Goal: Information Seeking & Learning: Learn about a topic

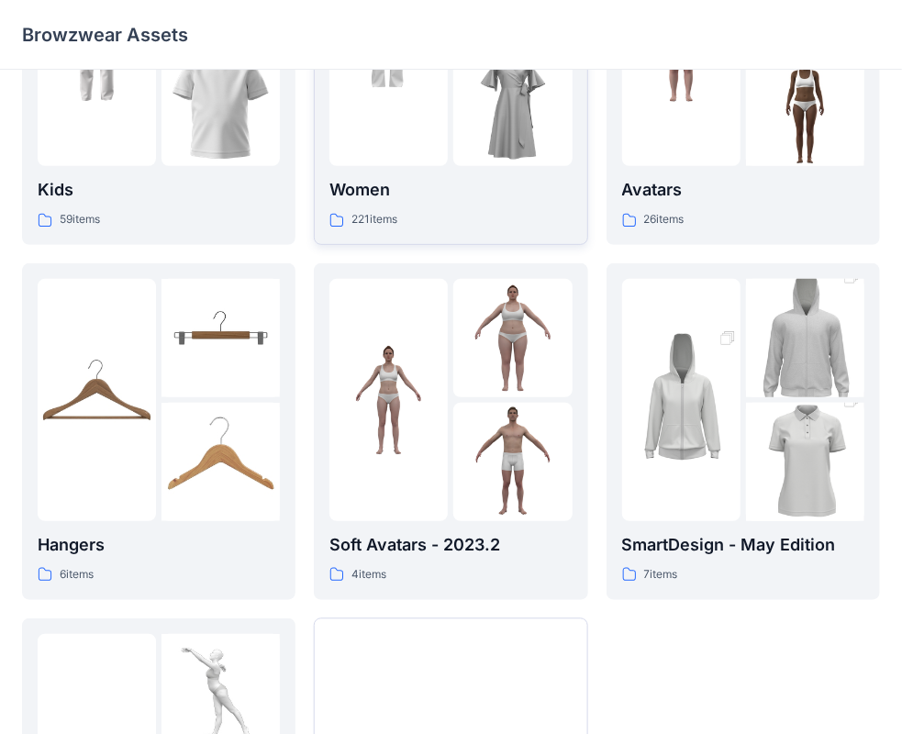
scroll to position [92, 0]
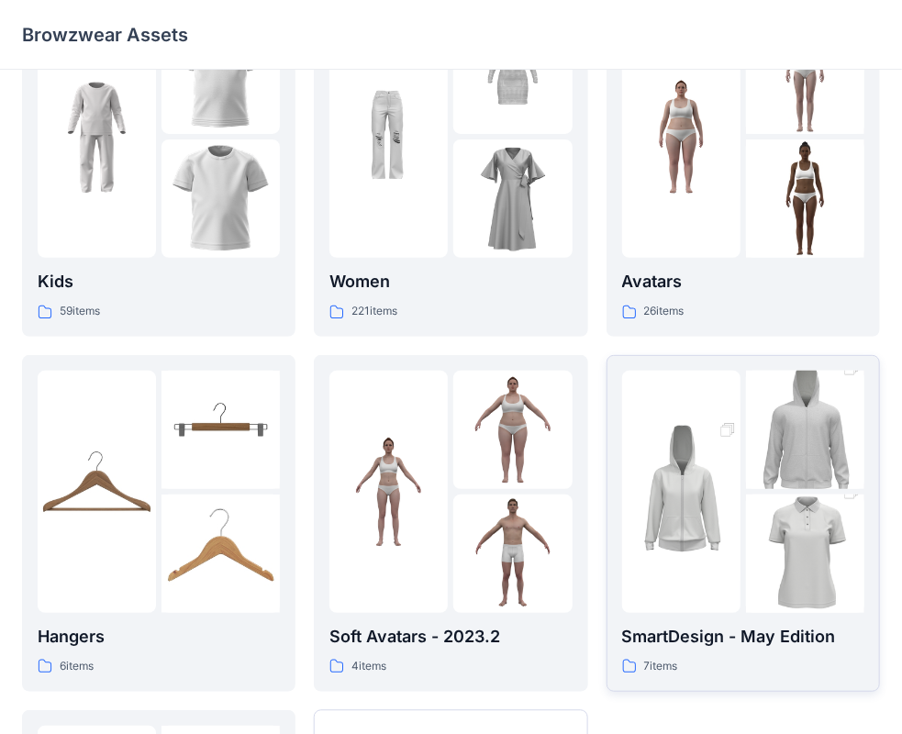
click at [646, 525] on img at bounding box center [681, 492] width 118 height 178
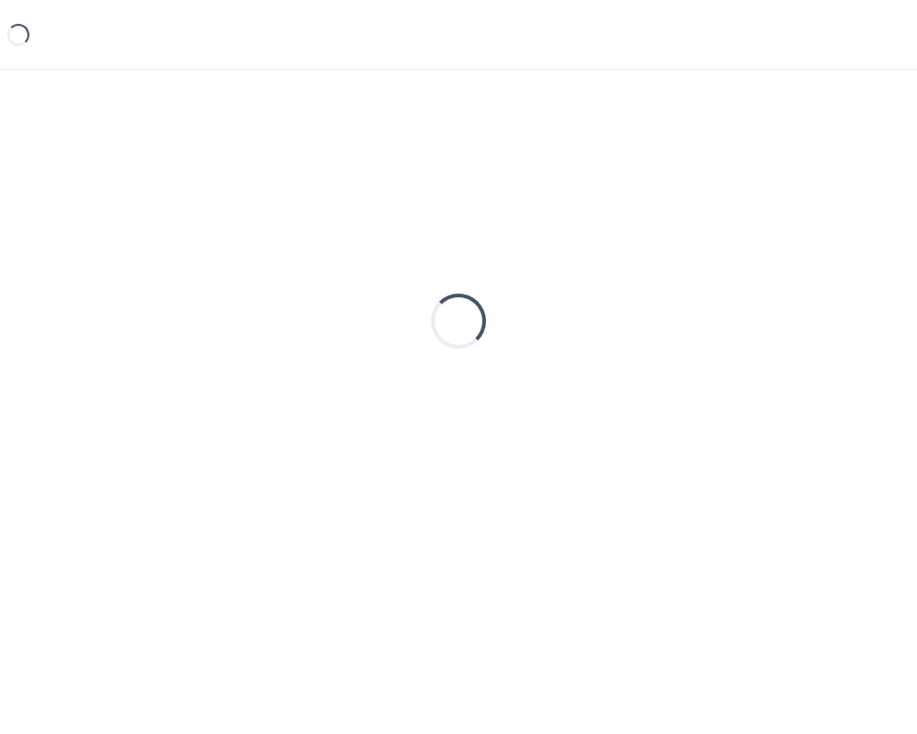
click at [646, 525] on div "Loading..." at bounding box center [458, 321] width 873 height 459
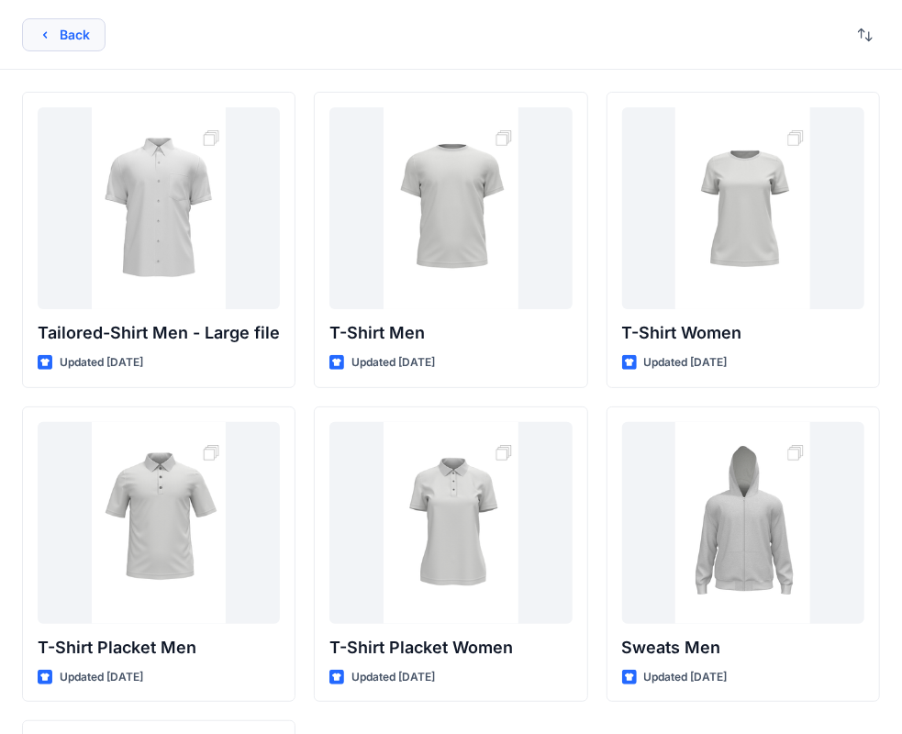
click at [62, 36] on button "Back" at bounding box center [63, 34] width 83 height 33
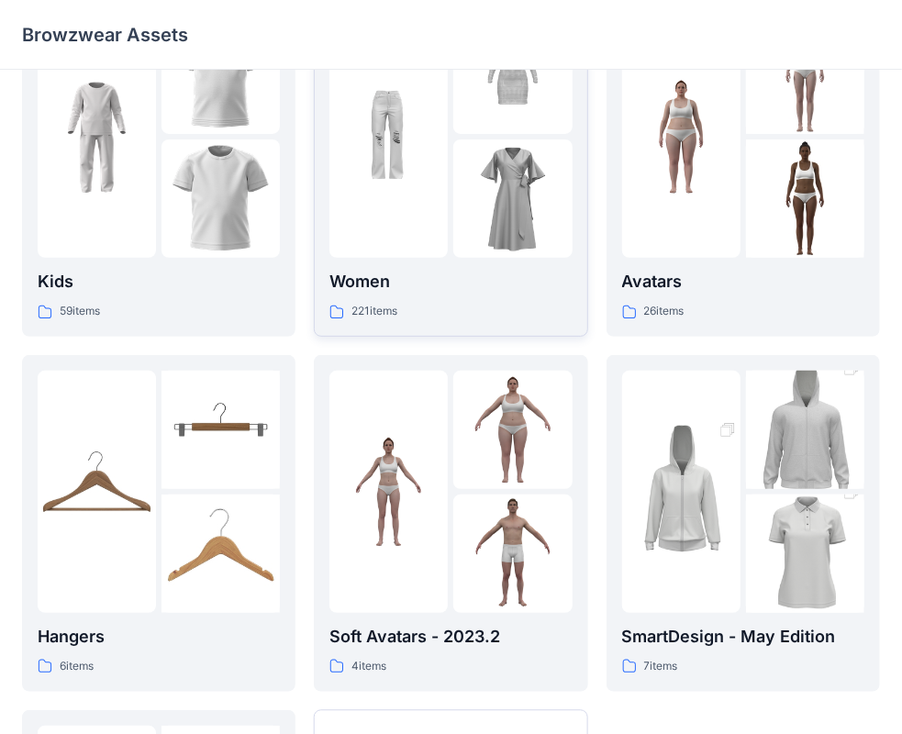
click at [438, 254] on div at bounding box center [388, 137] width 118 height 242
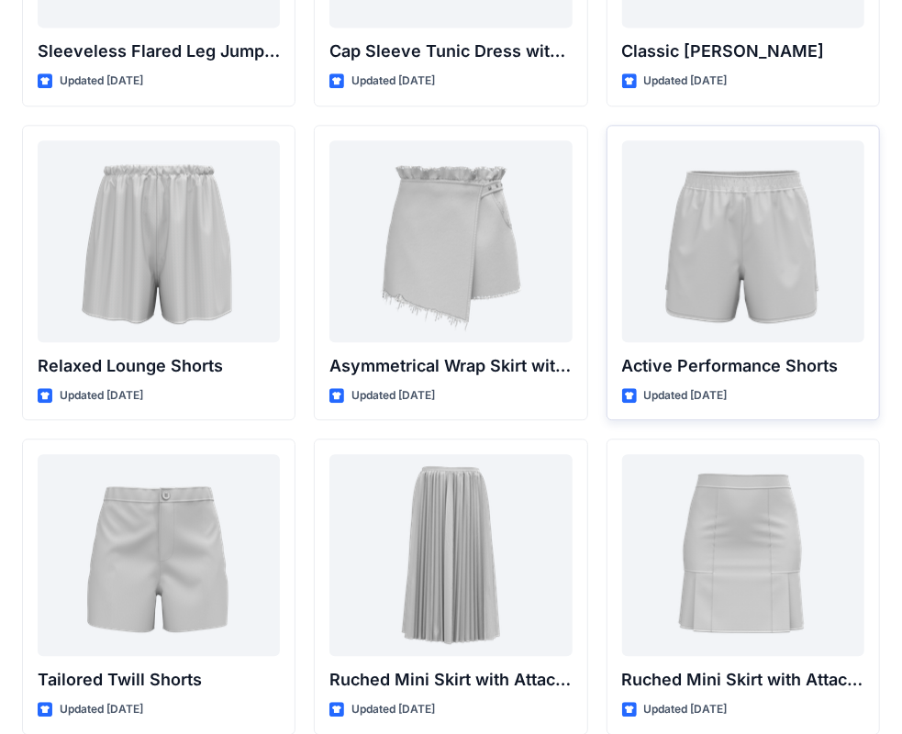
scroll to position [4353, 0]
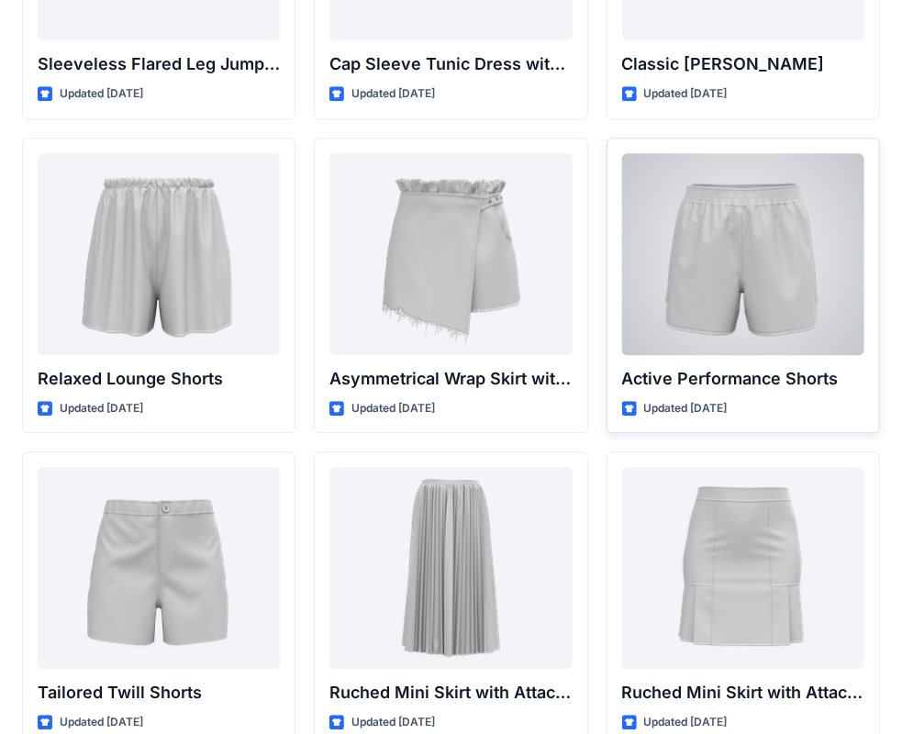
click at [761, 289] on div at bounding box center [743, 254] width 242 height 202
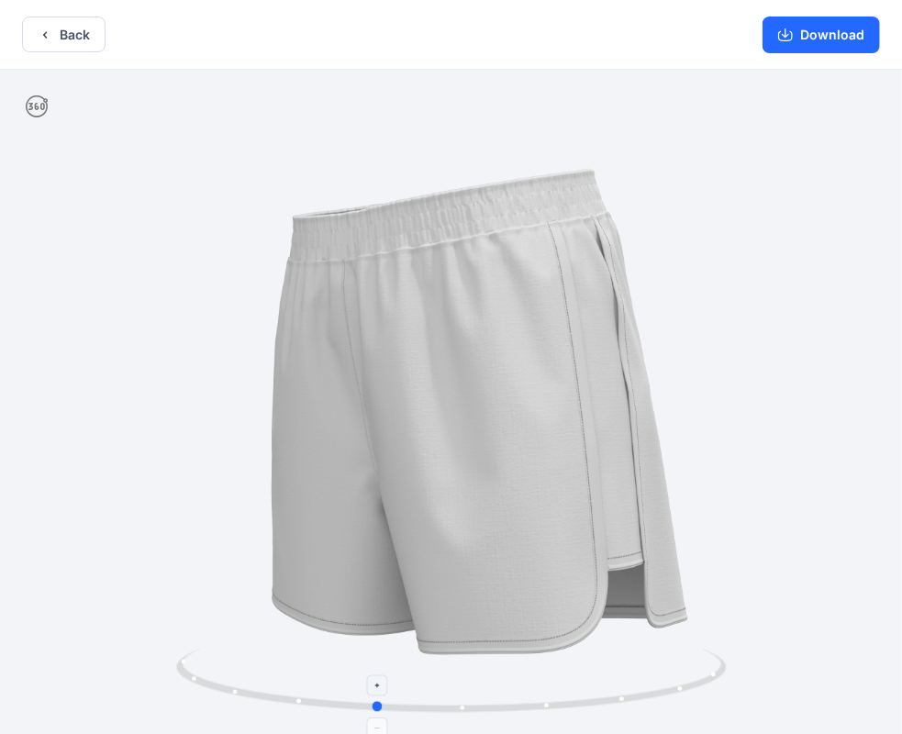
drag, startPoint x: 617, startPoint y: 693, endPoint x: 541, endPoint y: 705, distance: 77.1
click at [541, 705] on icon at bounding box center [453, 683] width 555 height 69
click at [33, 39] on button "Back" at bounding box center [63, 35] width 83 height 36
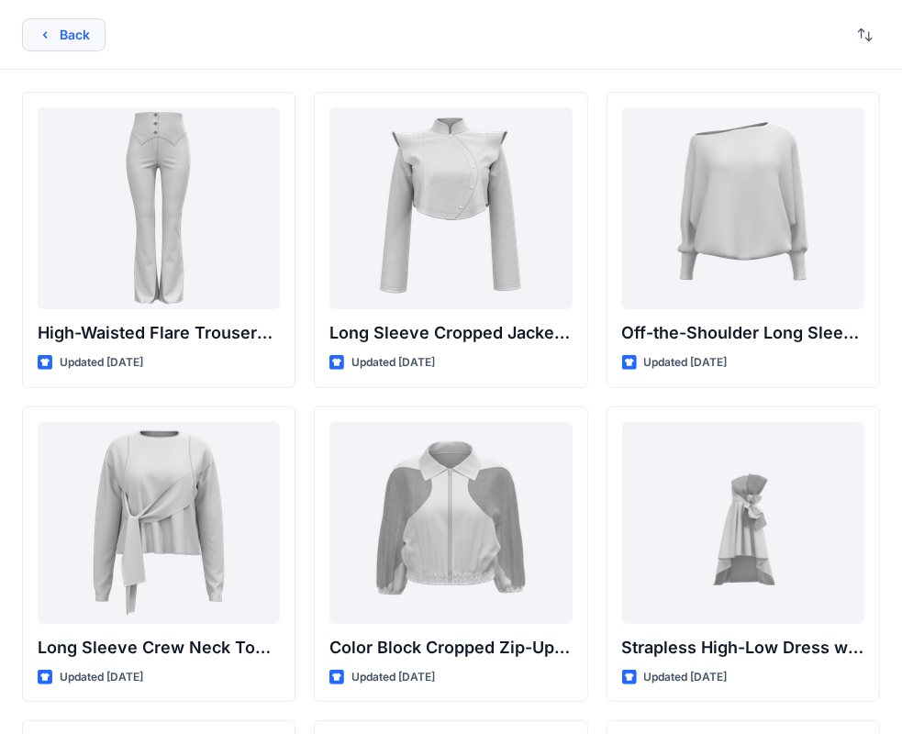
click at [59, 41] on button "Back" at bounding box center [63, 34] width 83 height 33
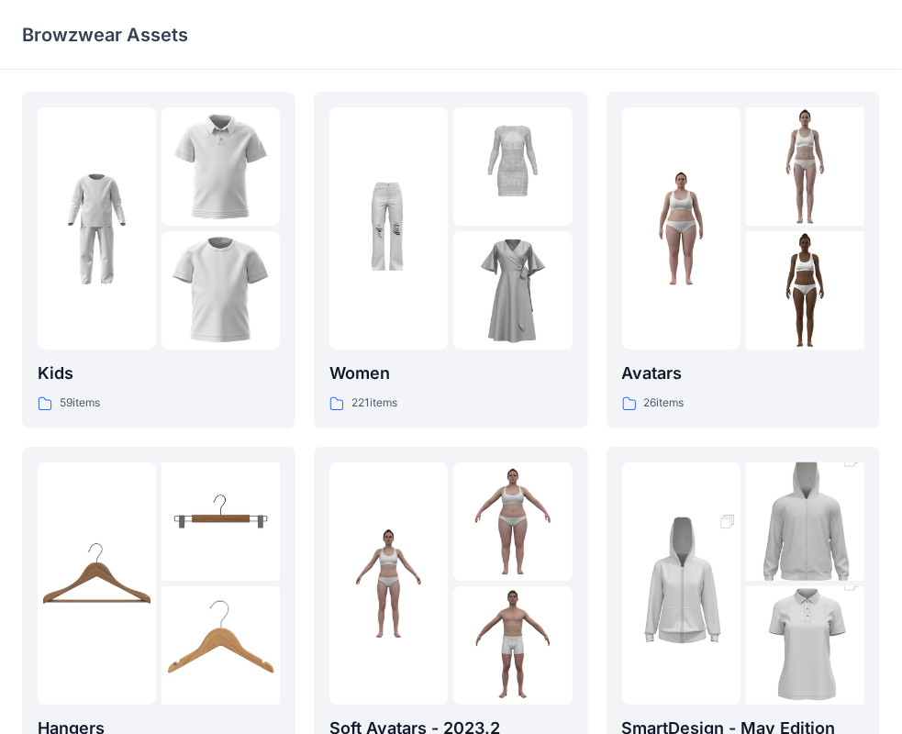
click at [688, 42] on div "Browzwear Assets" at bounding box center [379, 35] width 715 height 26
click at [277, 61] on div "Browzwear Assets" at bounding box center [451, 35] width 902 height 70
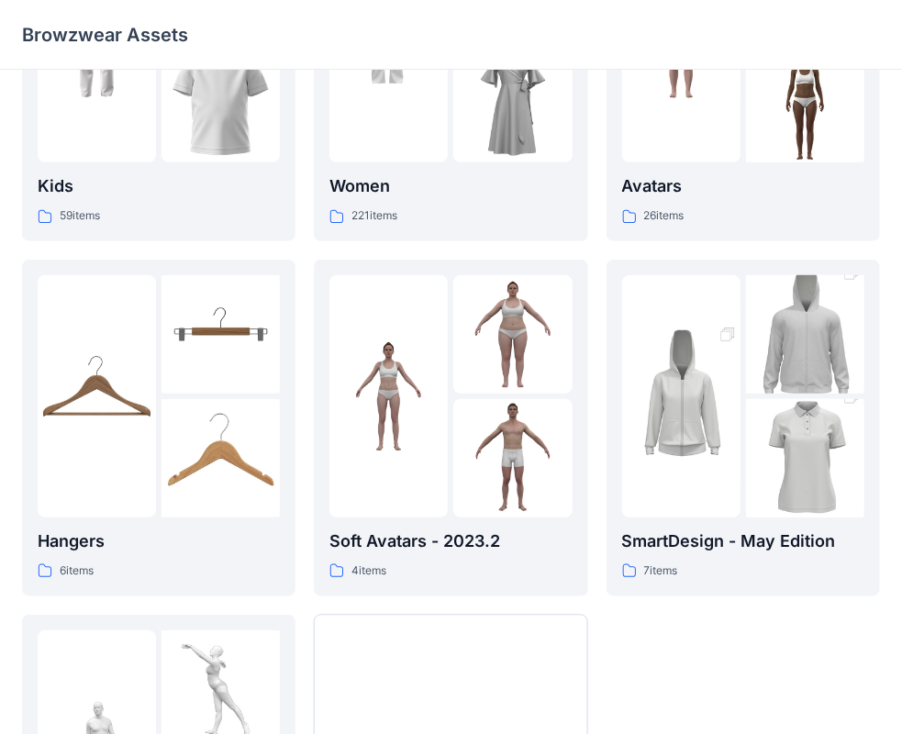
scroll to position [275, 0]
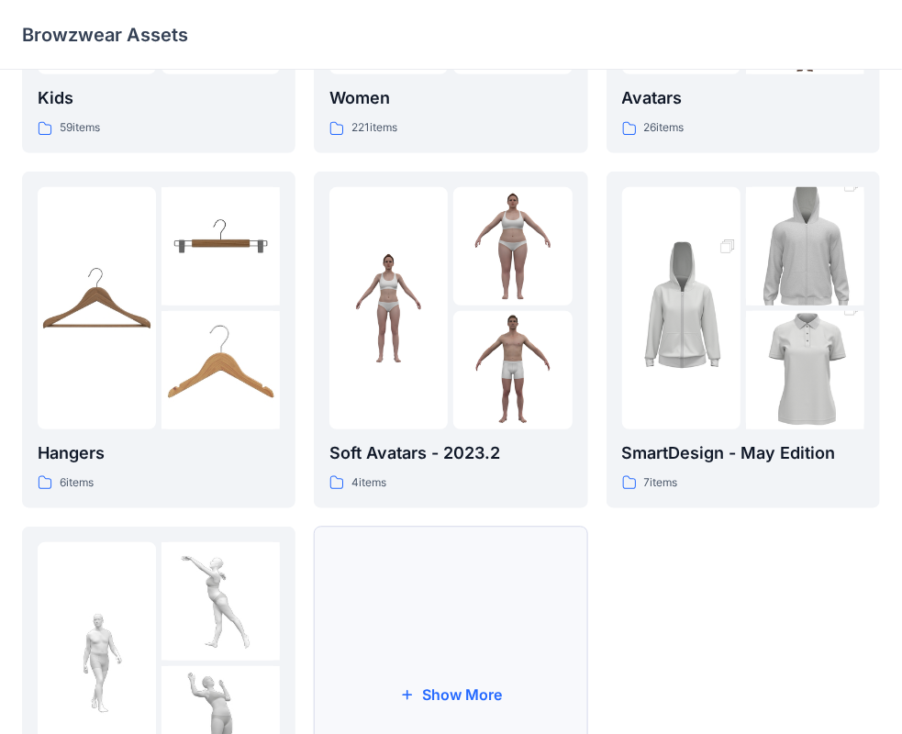
click at [446, 677] on button "Show More" at bounding box center [450, 695] width 273 height 337
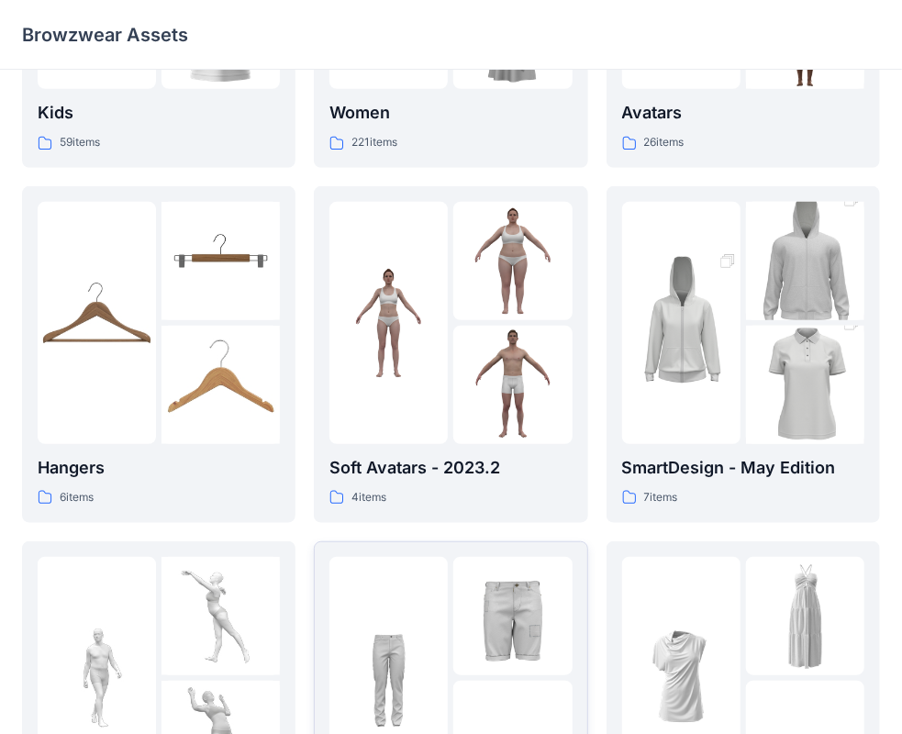
scroll to position [0, 0]
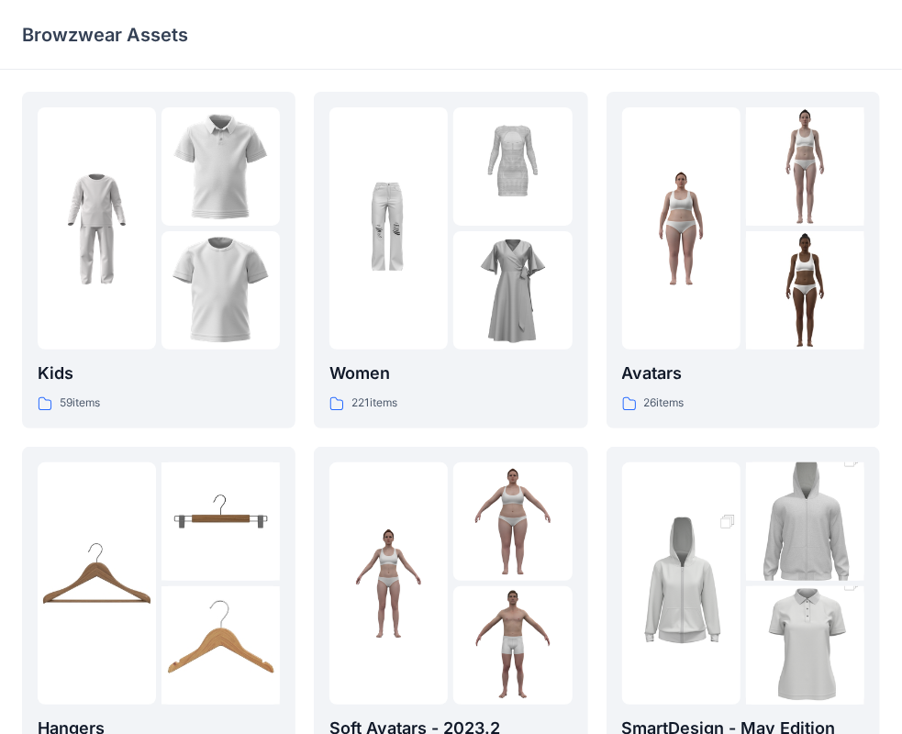
click at [793, 47] on div "Browzwear Assets" at bounding box center [451, 35] width 902 height 70
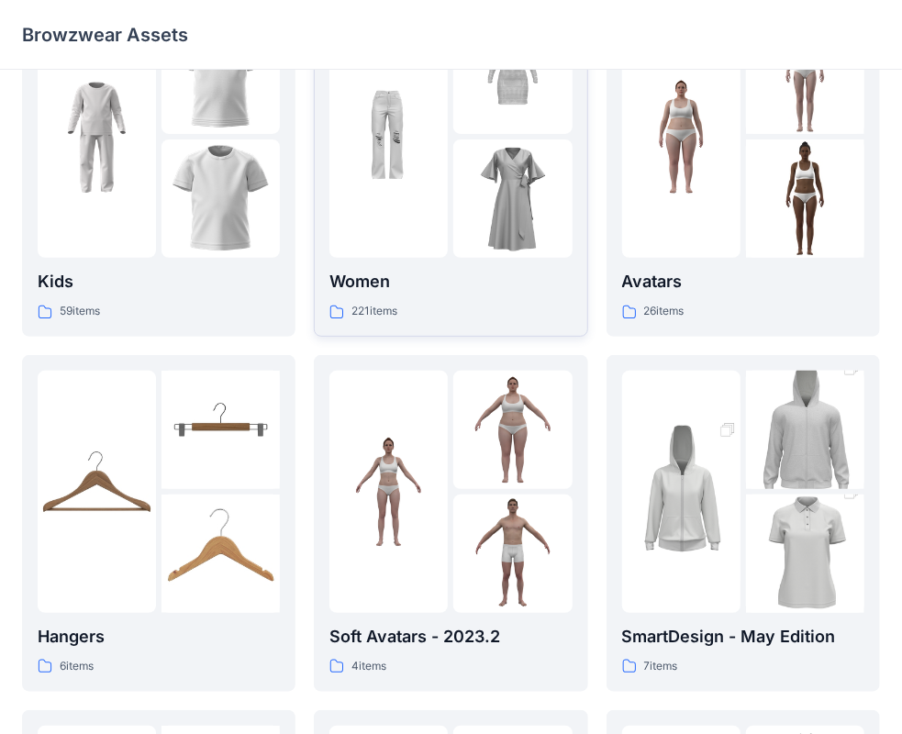
click at [425, 214] on div at bounding box center [388, 137] width 118 height 242
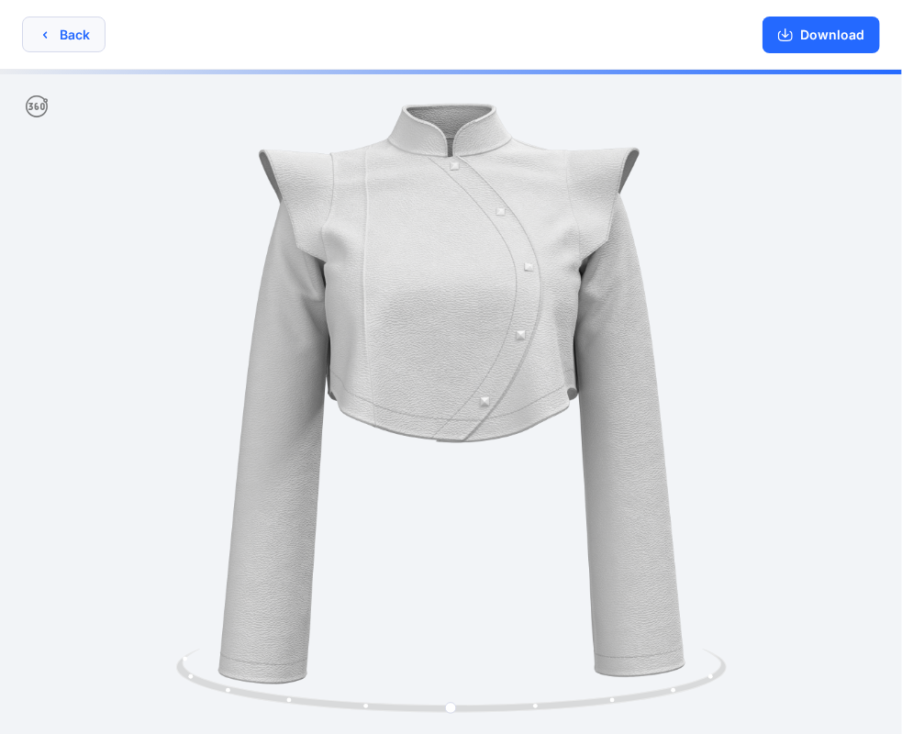
click at [94, 33] on button "Back" at bounding box center [63, 35] width 83 height 36
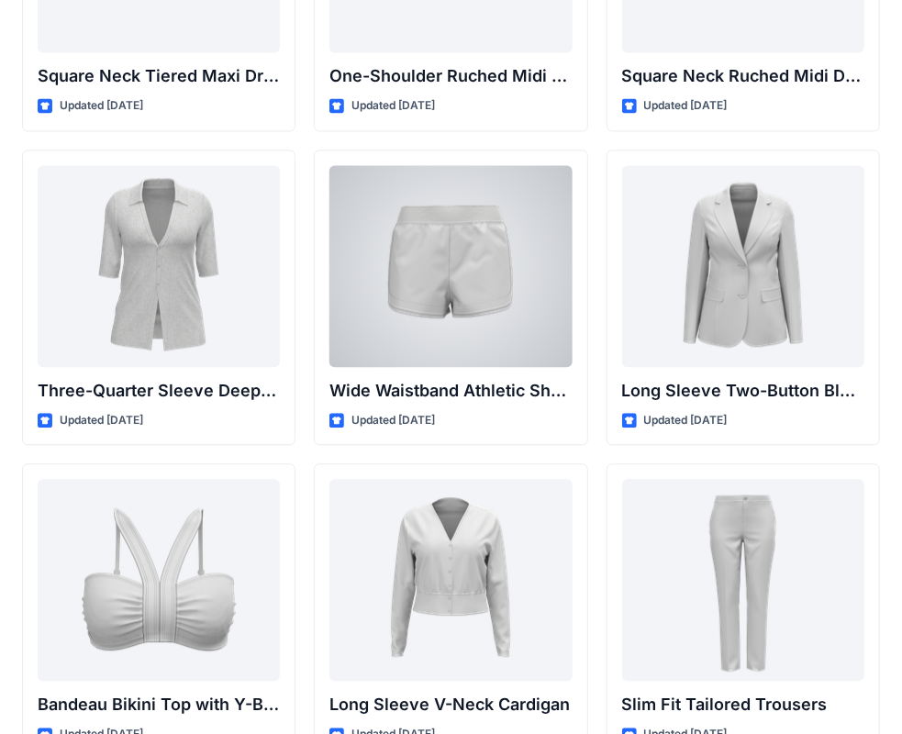
scroll to position [1559, 0]
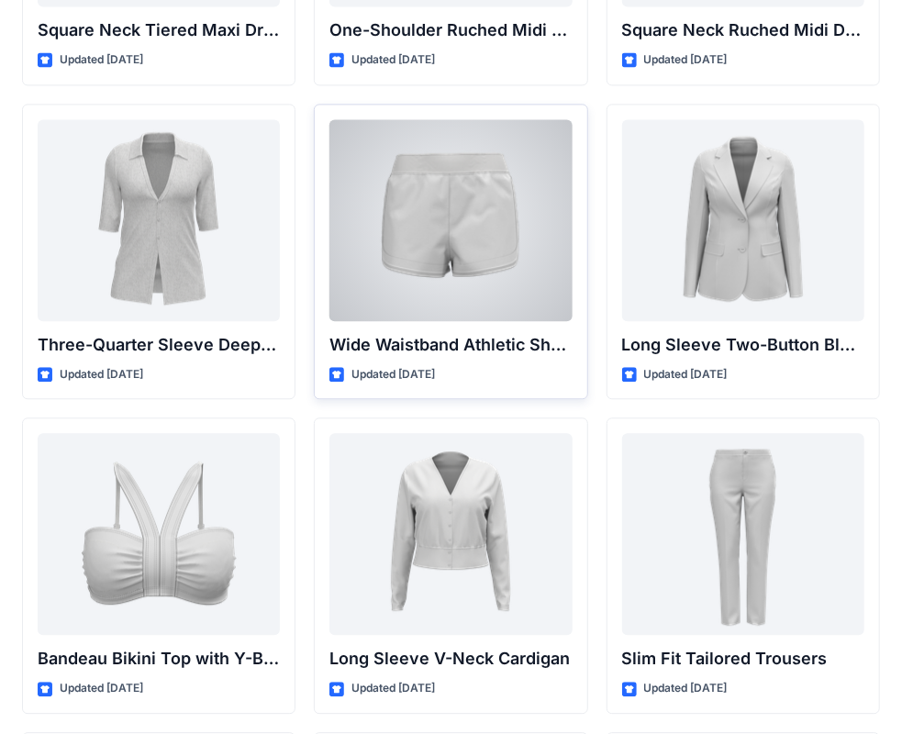
click at [495, 240] on div at bounding box center [450, 220] width 242 height 202
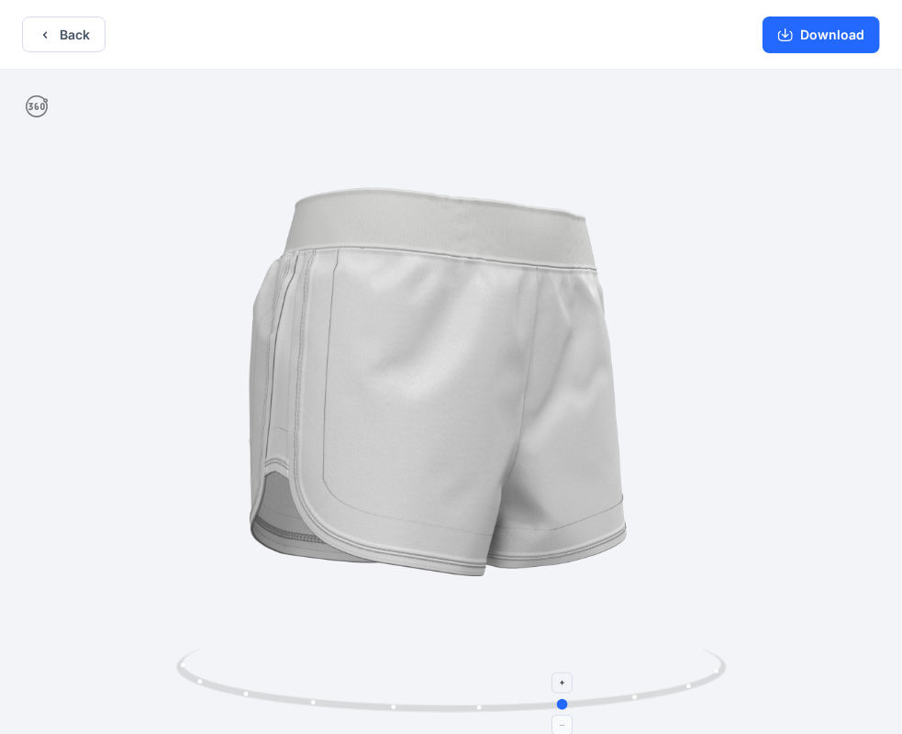
drag, startPoint x: 451, startPoint y: 705, endPoint x: 567, endPoint y: 703, distance: 115.6
click at [567, 703] on circle at bounding box center [563, 704] width 11 height 11
click at [69, 28] on button "Back" at bounding box center [63, 35] width 83 height 36
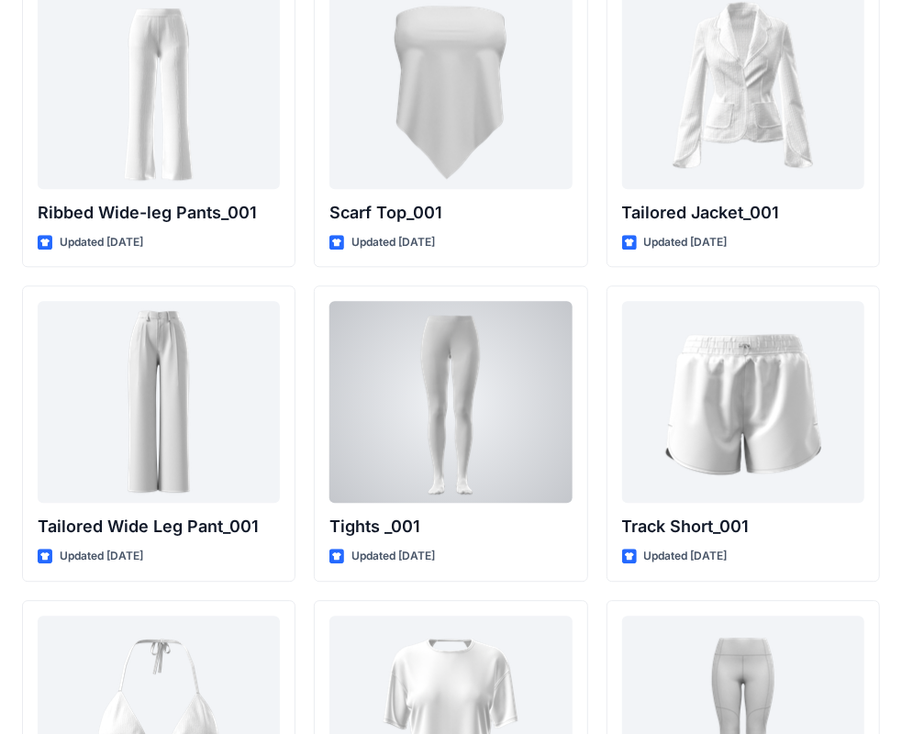
scroll to position [20690, 0]
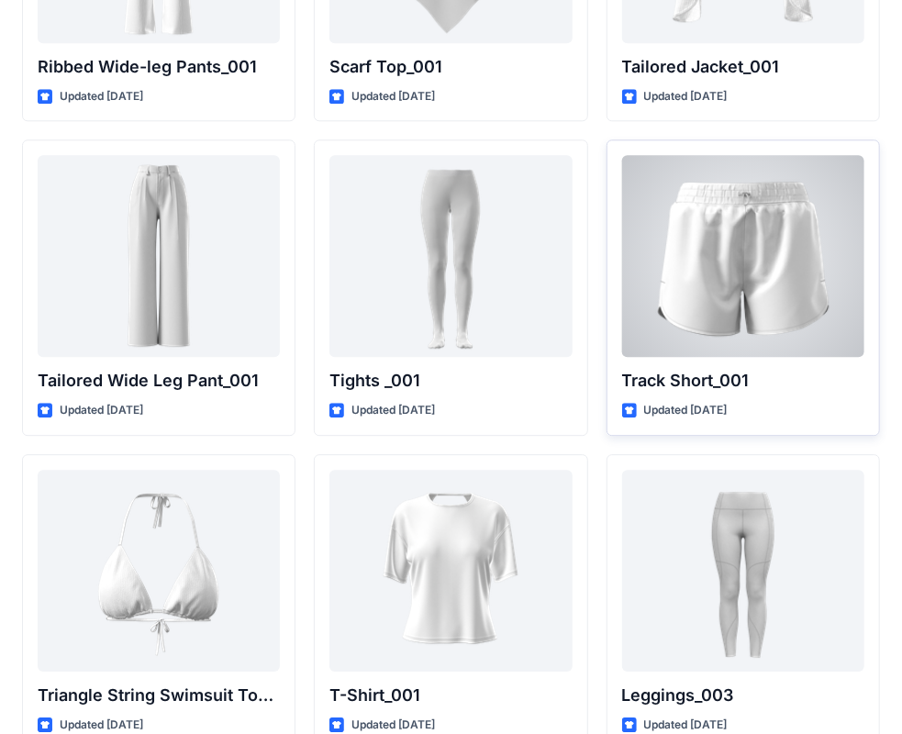
click at [739, 276] on div at bounding box center [743, 256] width 242 height 202
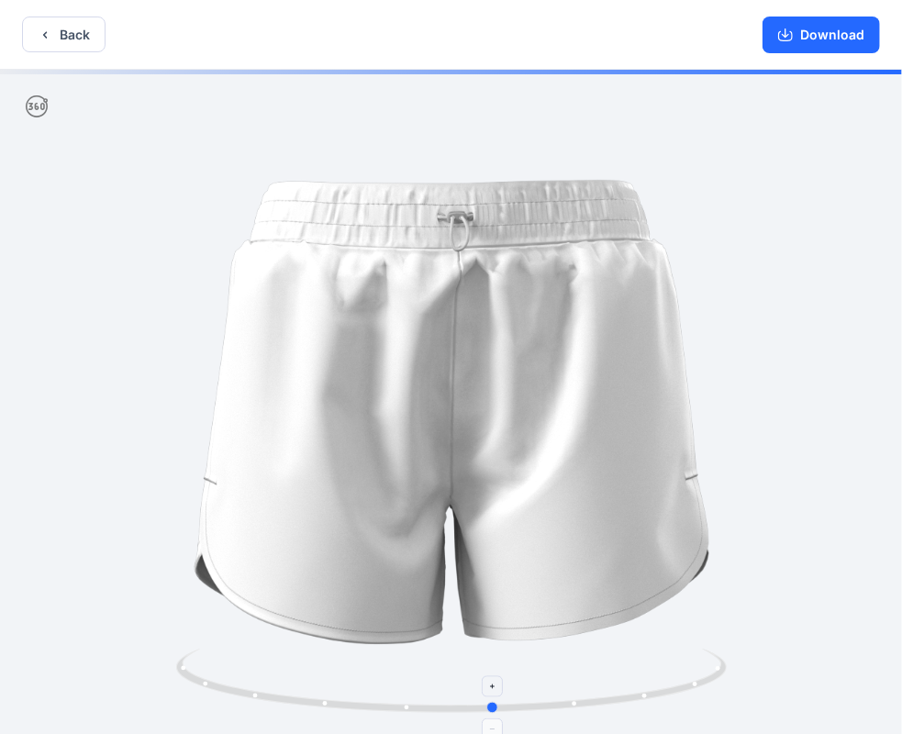
drag, startPoint x: 485, startPoint y: 707, endPoint x: 528, endPoint y: 703, distance: 43.4
click at [528, 703] on icon at bounding box center [453, 683] width 555 height 69
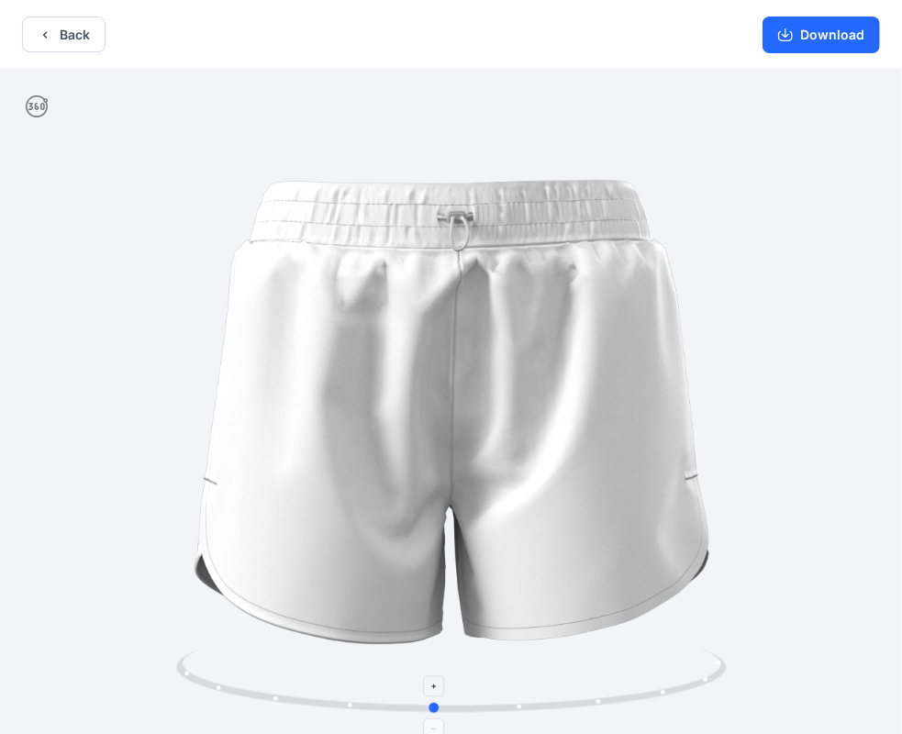
drag, startPoint x: 571, startPoint y: 703, endPoint x: 510, endPoint y: 688, distance: 62.3
click at [510, 688] on icon at bounding box center [453, 683] width 555 height 69
